Goal: Information Seeking & Learning: Learn about a topic

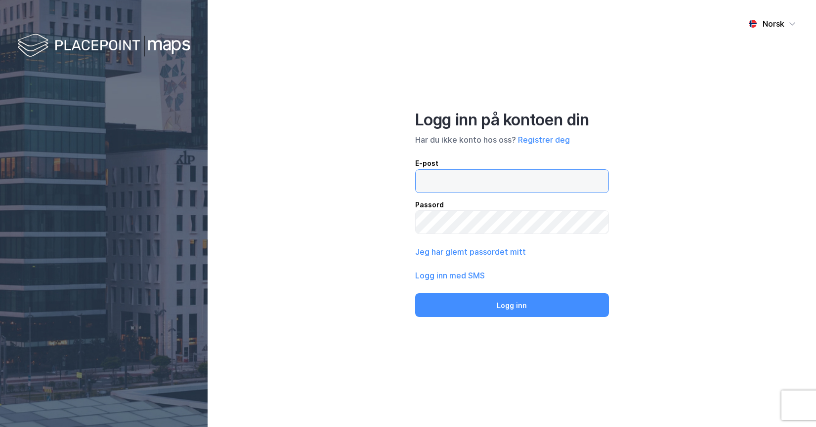
type input "[PERSON_NAME][EMAIL_ADDRESS][DOMAIN_NAME]"
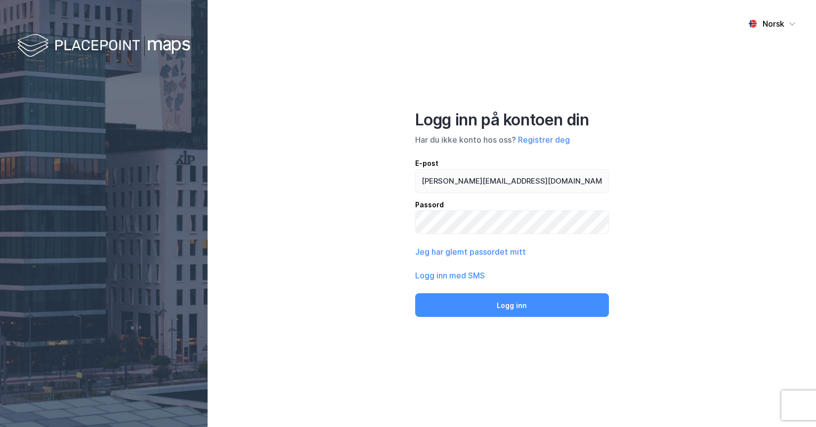
click at [491, 302] on button "Logg inn" at bounding box center [512, 306] width 194 height 24
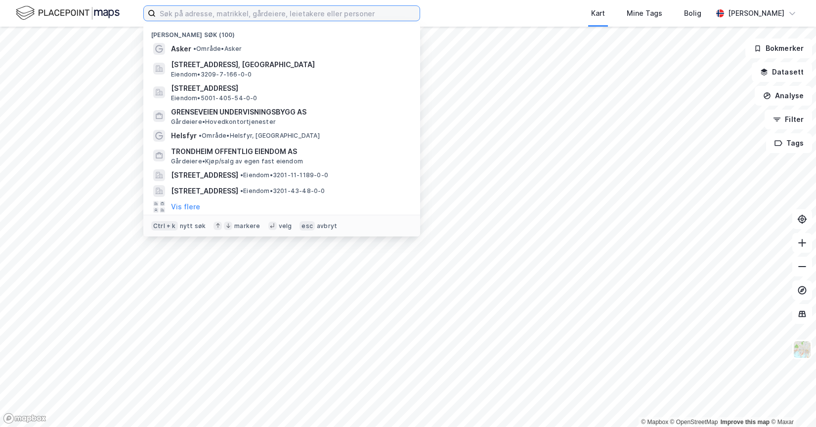
click at [256, 16] on input at bounding box center [288, 13] width 264 height 15
paste input "[STREET_ADDRESS]"
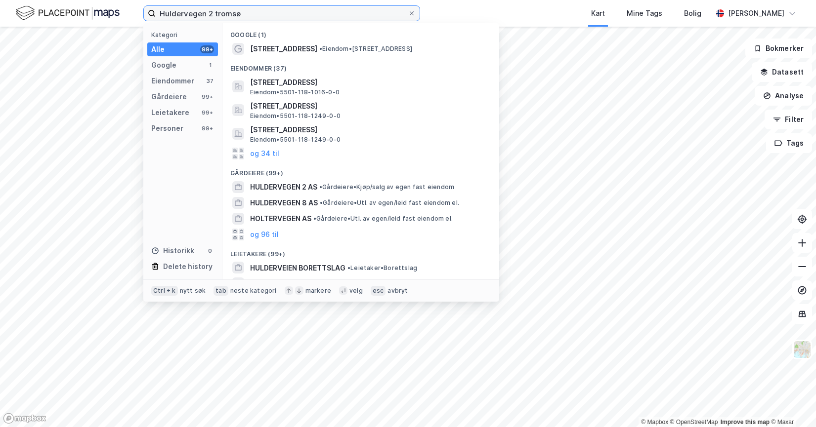
type input "Huldervegen 2 tromsø"
click at [333, 85] on span "[STREET_ADDRESS]" at bounding box center [368, 83] width 237 height 12
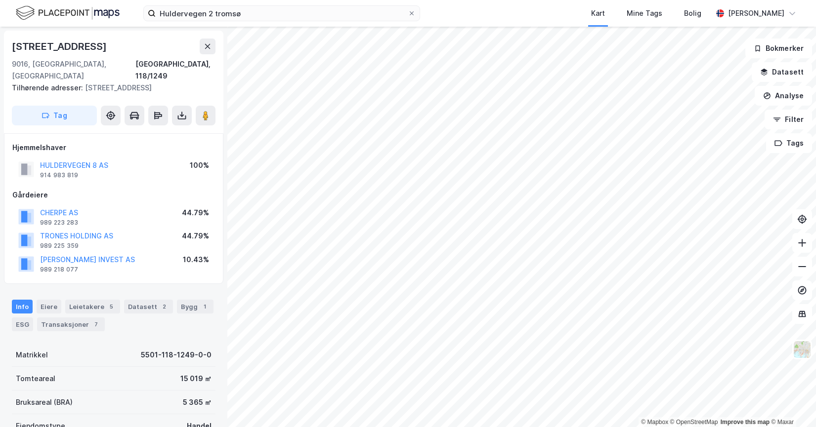
click at [87, 318] on div "Transaksjoner 7" at bounding box center [71, 325] width 68 height 14
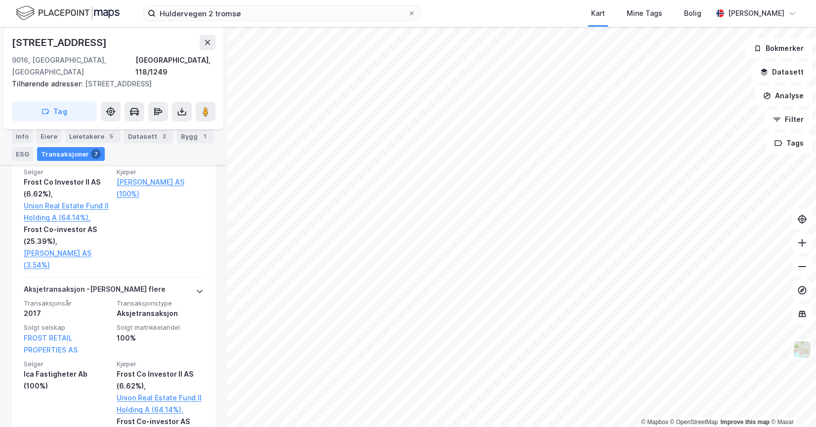
scroll to position [584, 0]
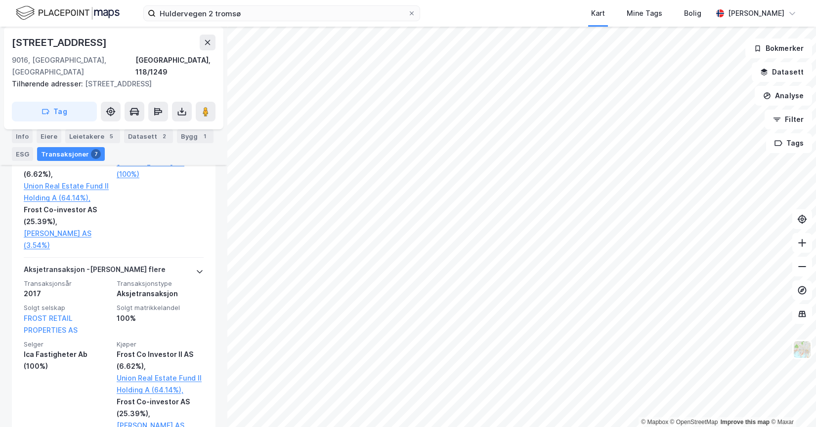
click at [206, 47] on button at bounding box center [208, 43] width 16 height 16
